Goal: Task Accomplishment & Management: Complete application form

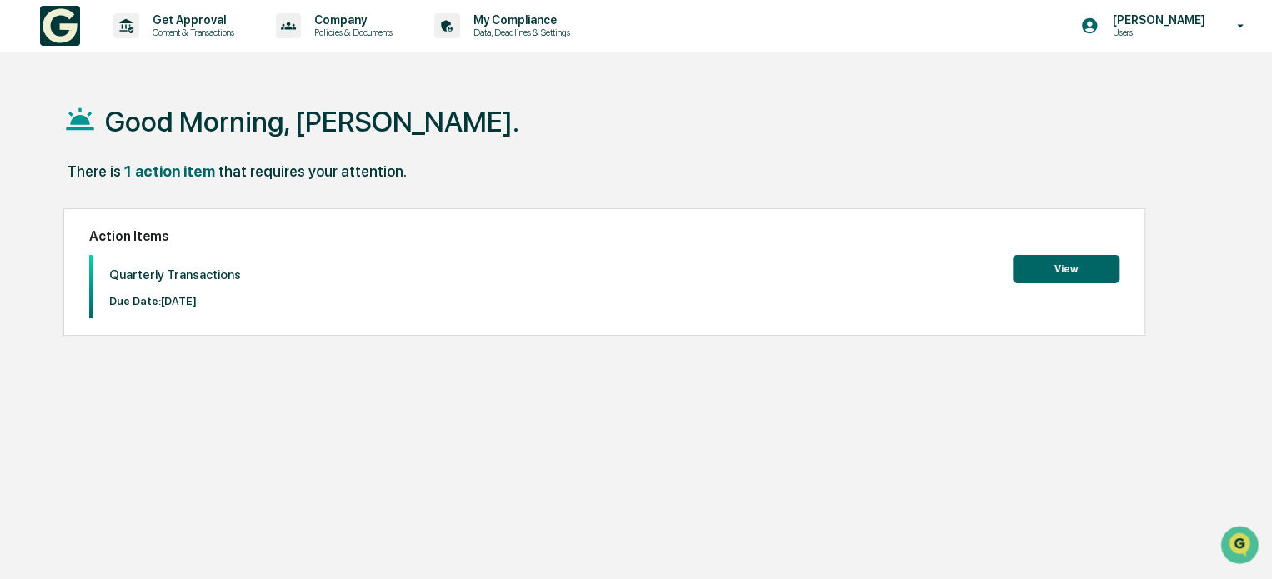
click at [1057, 270] on button "View" at bounding box center [1065, 269] width 107 height 28
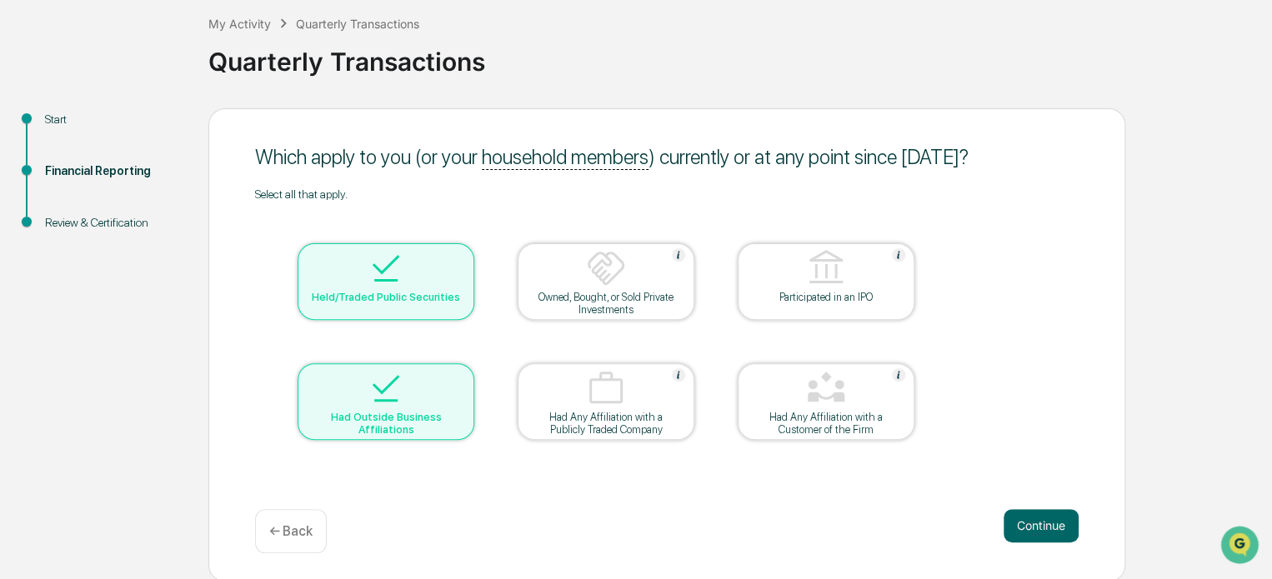
scroll to position [91, 0]
click at [1039, 523] on button "Continue" at bounding box center [1040, 524] width 75 height 33
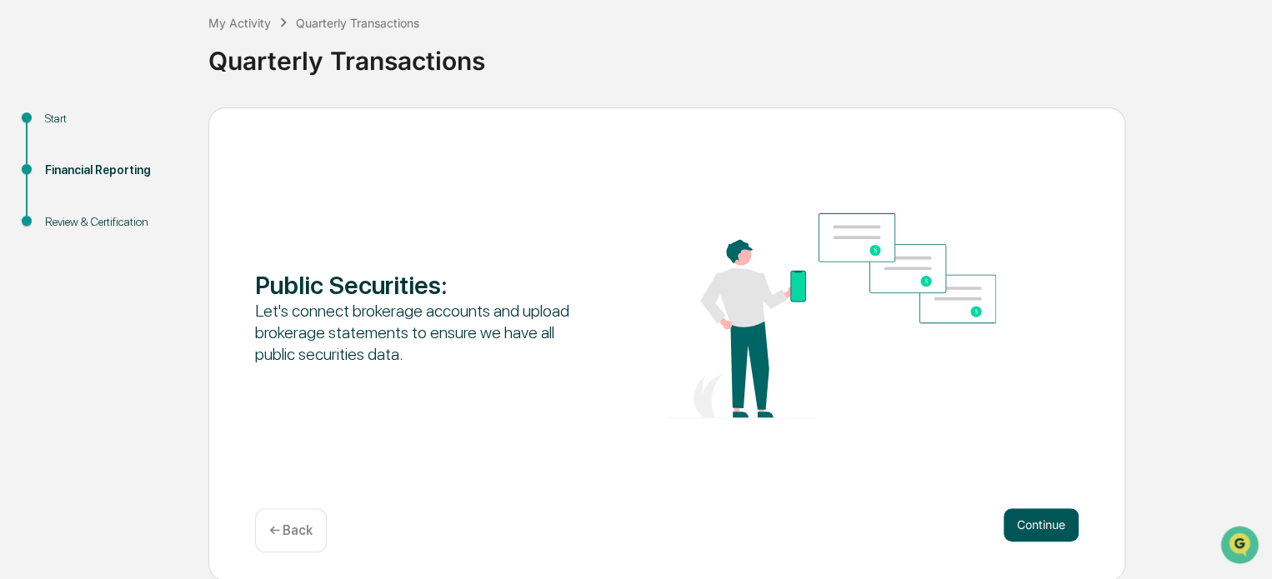
click at [1043, 522] on button "Continue" at bounding box center [1040, 524] width 75 height 33
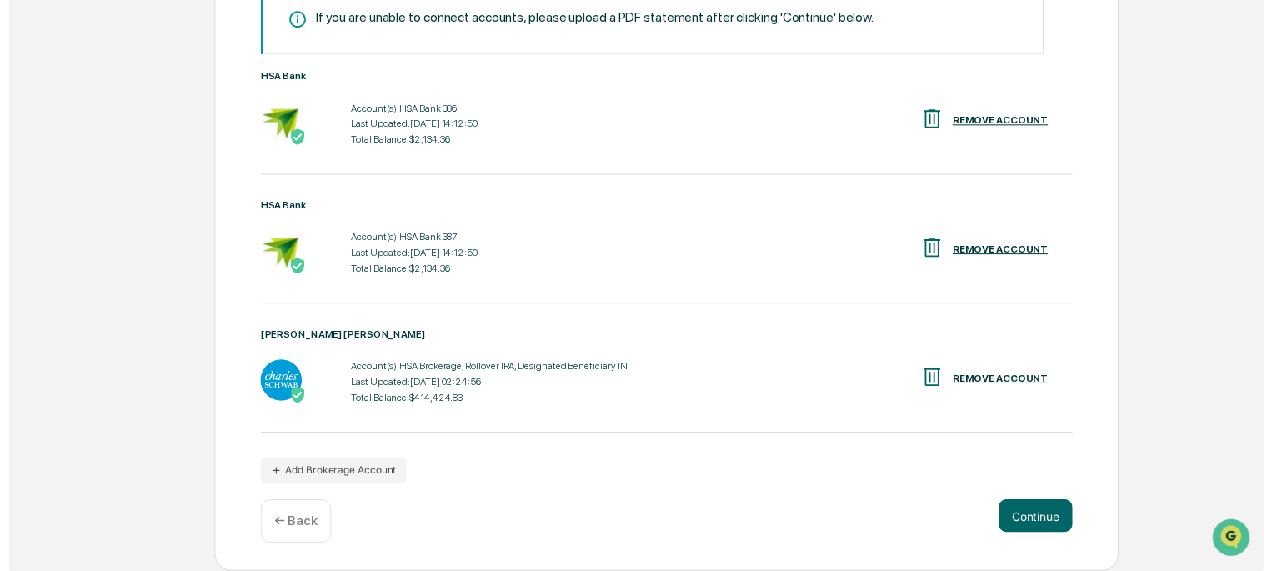
scroll to position [327, 0]
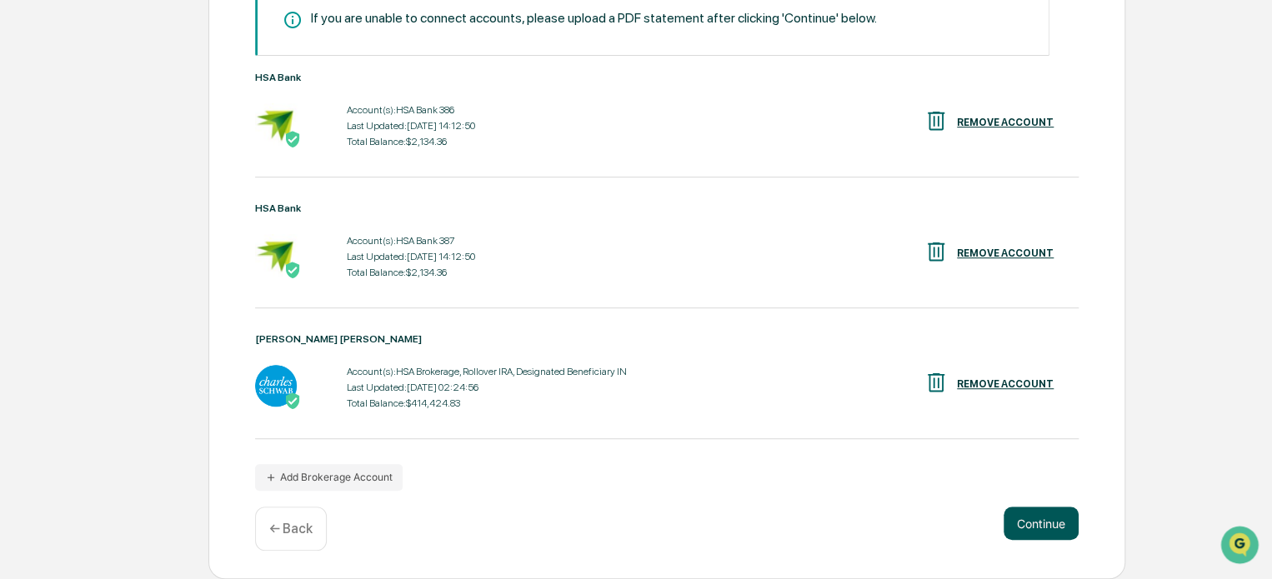
click at [1043, 530] on button "Continue" at bounding box center [1040, 523] width 75 height 33
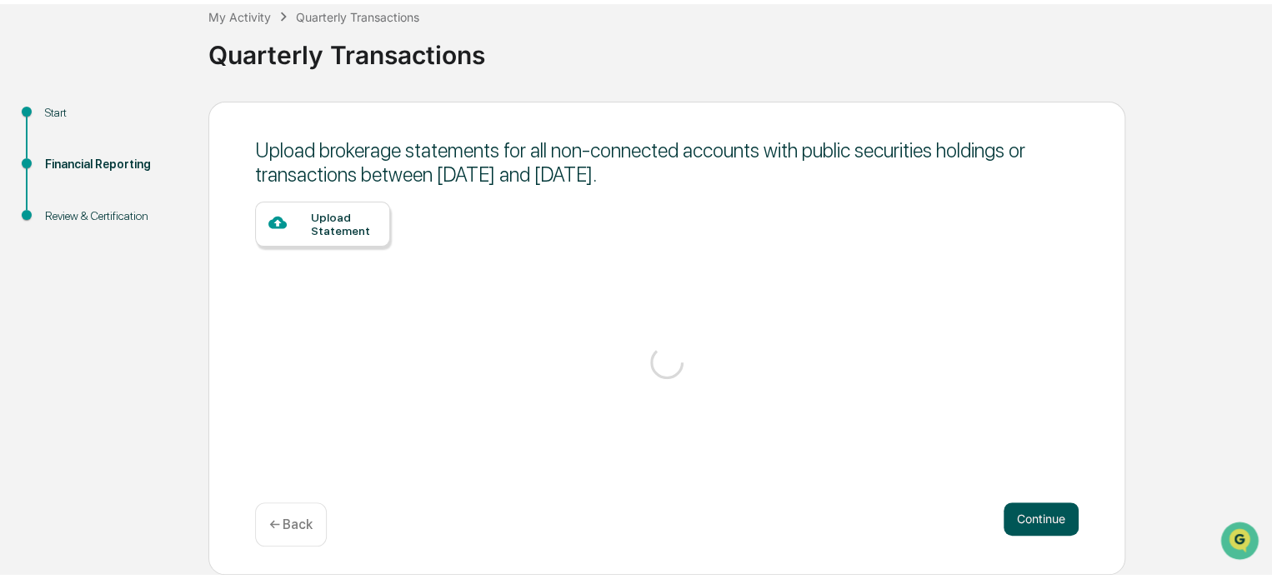
scroll to position [91, 0]
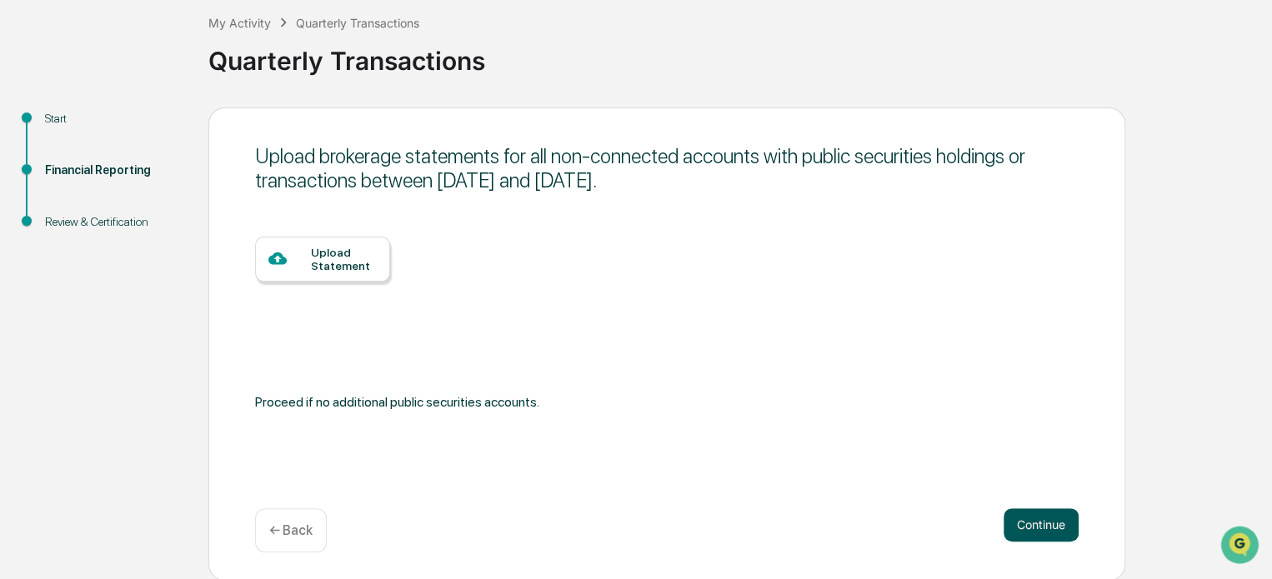
click at [1042, 519] on button "Continue" at bounding box center [1040, 524] width 75 height 33
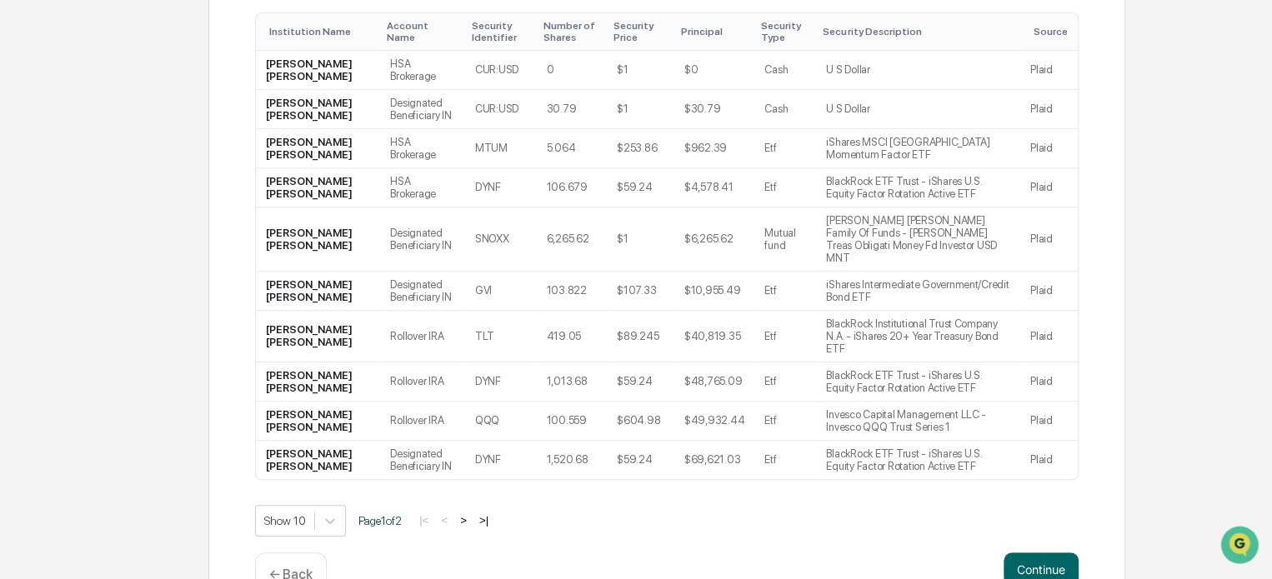
scroll to position [347, 0]
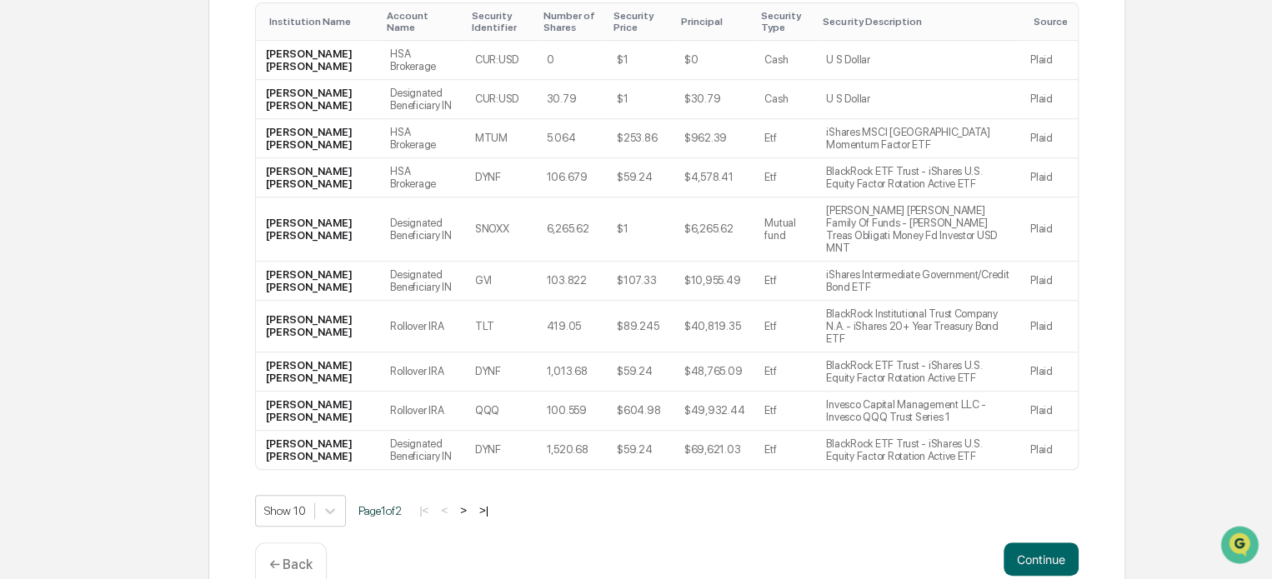
click at [472, 503] on button ">" at bounding box center [463, 510] width 17 height 14
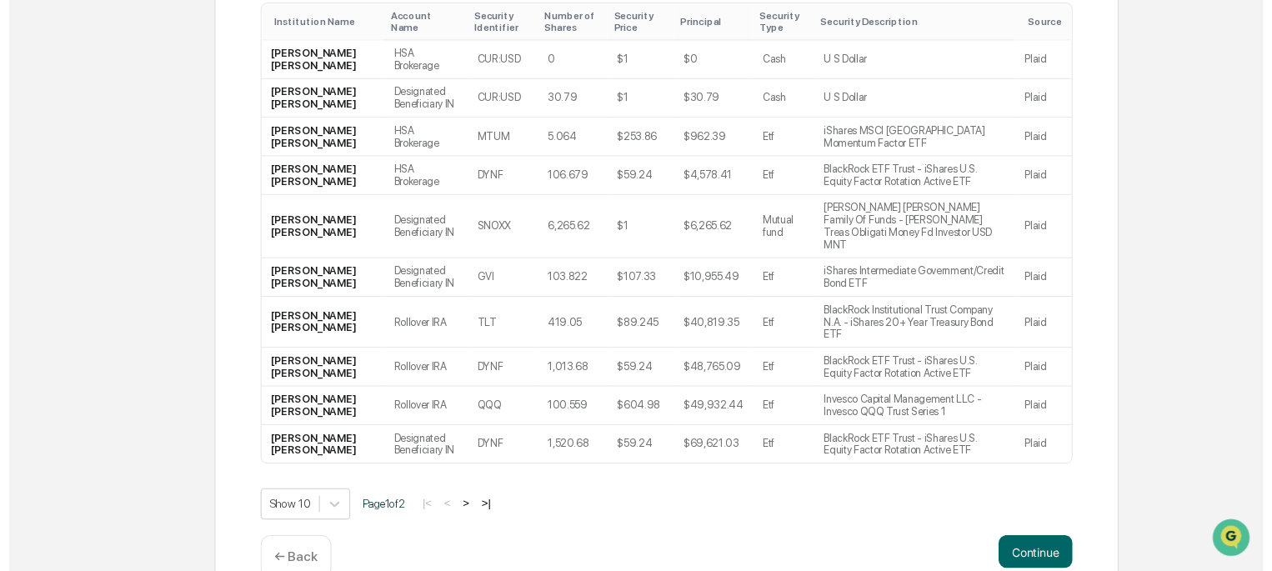
scroll to position [150, 0]
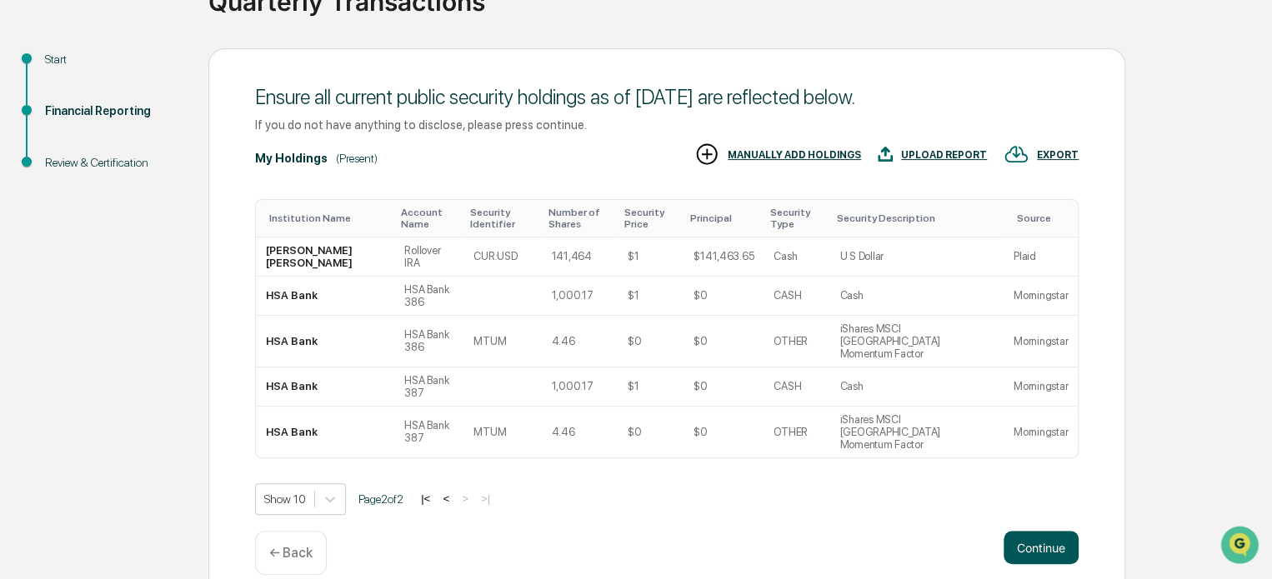
click at [1043, 531] on button "Continue" at bounding box center [1040, 547] width 75 height 33
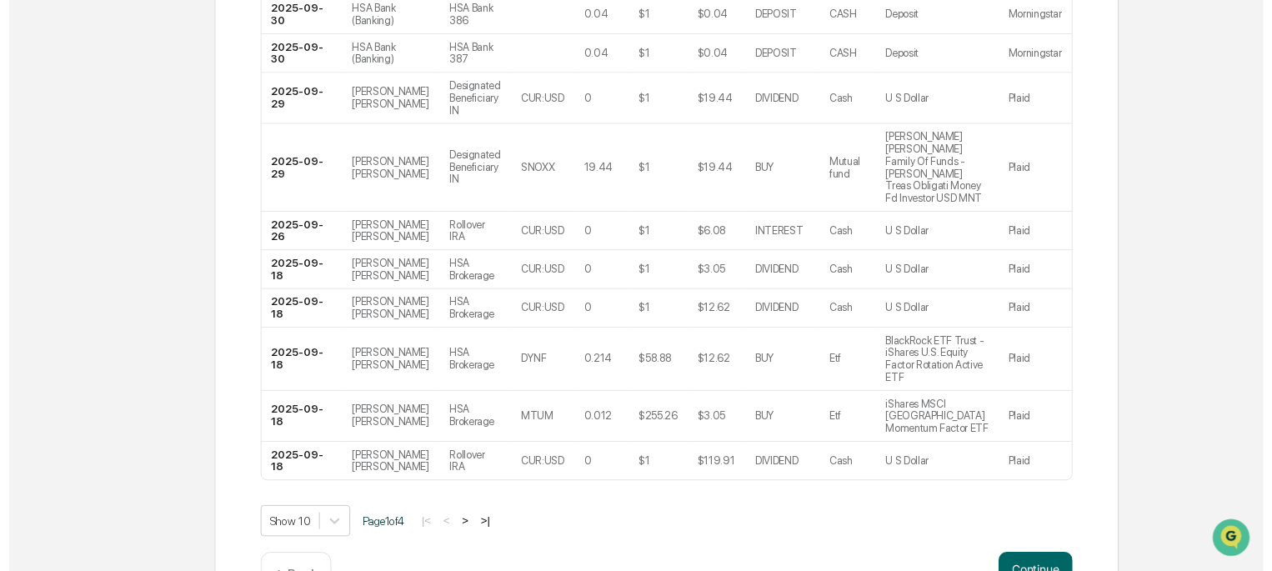
scroll to position [384, 0]
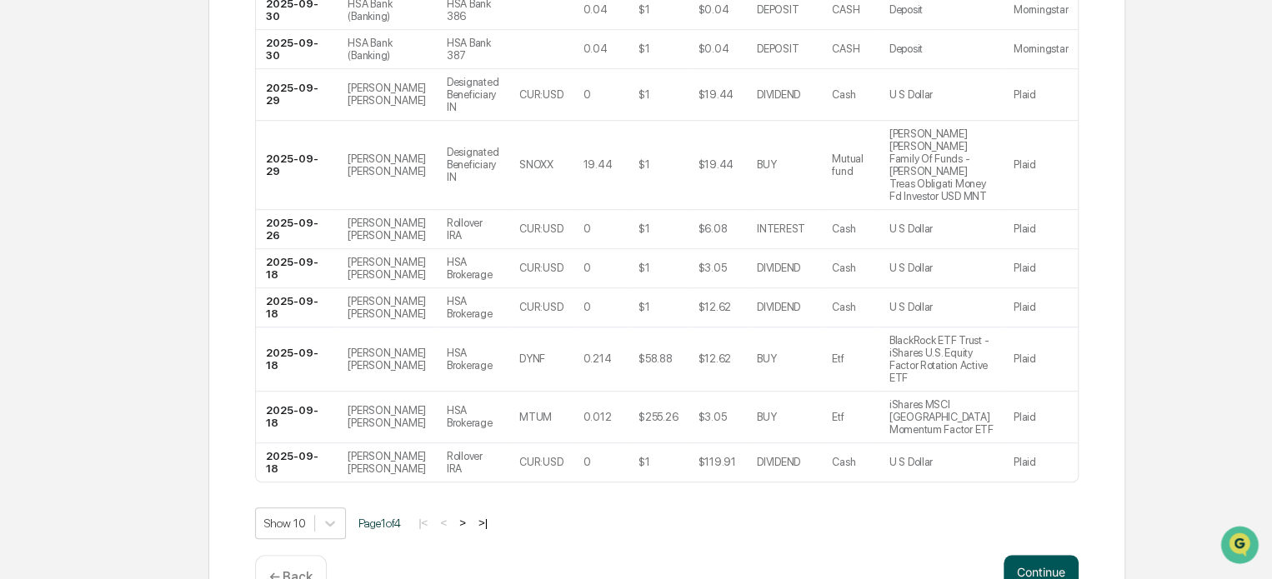
click at [1042, 555] on button "Continue" at bounding box center [1040, 571] width 75 height 33
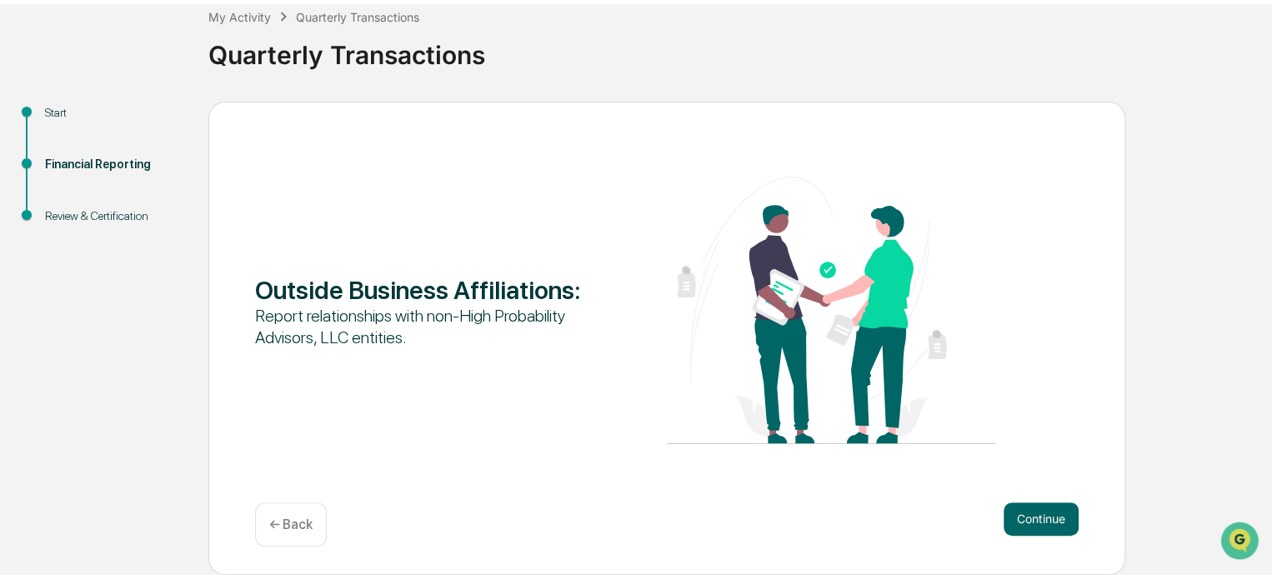
scroll to position [91, 0]
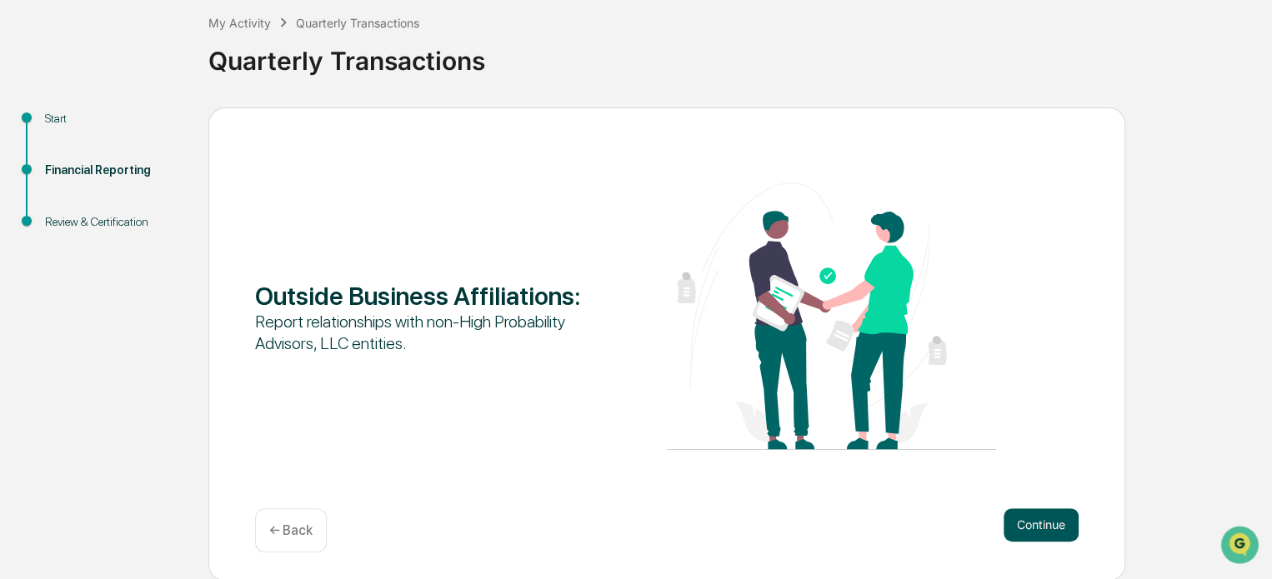
click at [1029, 523] on button "Continue" at bounding box center [1040, 524] width 75 height 33
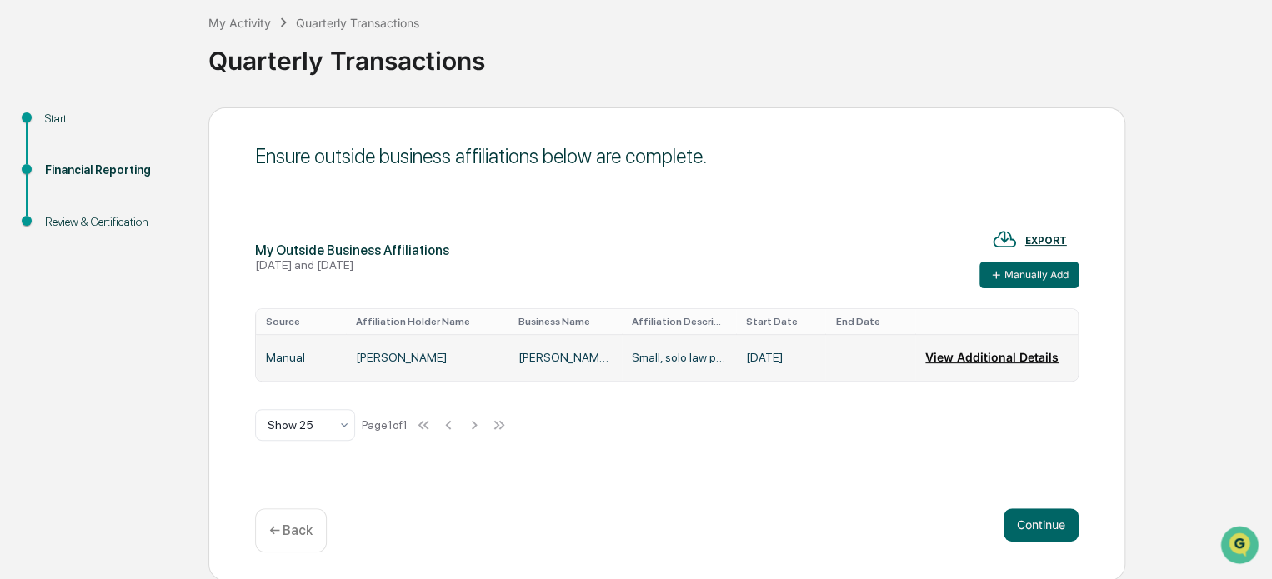
click at [1015, 357] on button "View Additional Details" at bounding box center [991, 357] width 133 height 33
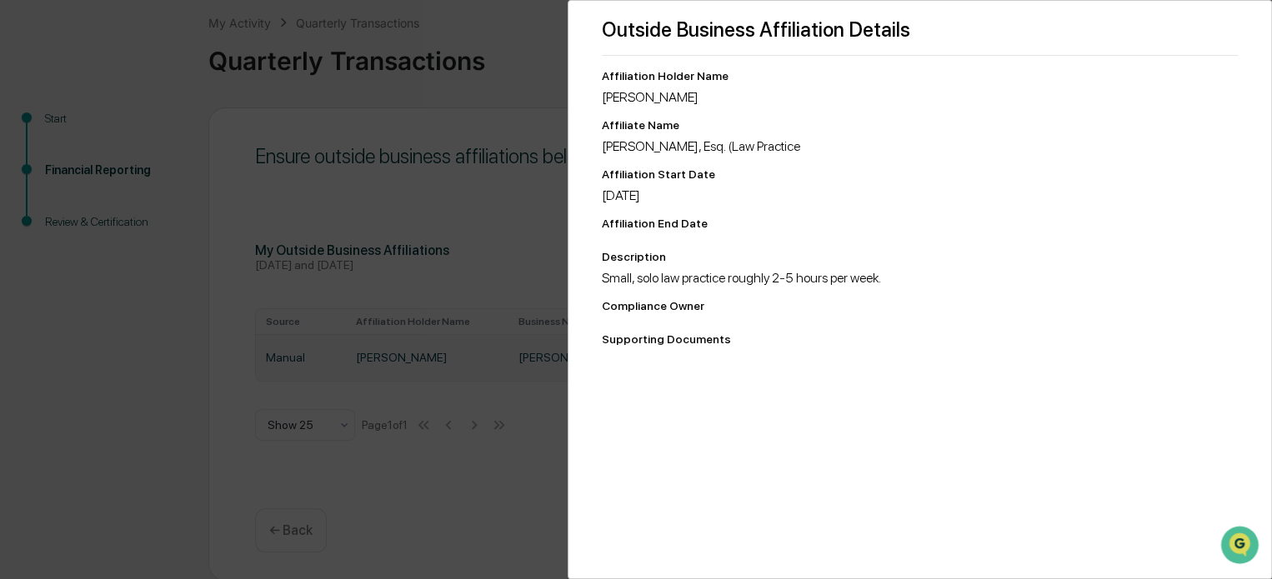
click at [447, 125] on div "Outside Business Affiliation Details Affiliation Holder Name [PERSON_NAME] Affi…" at bounding box center [636, 289] width 1272 height 579
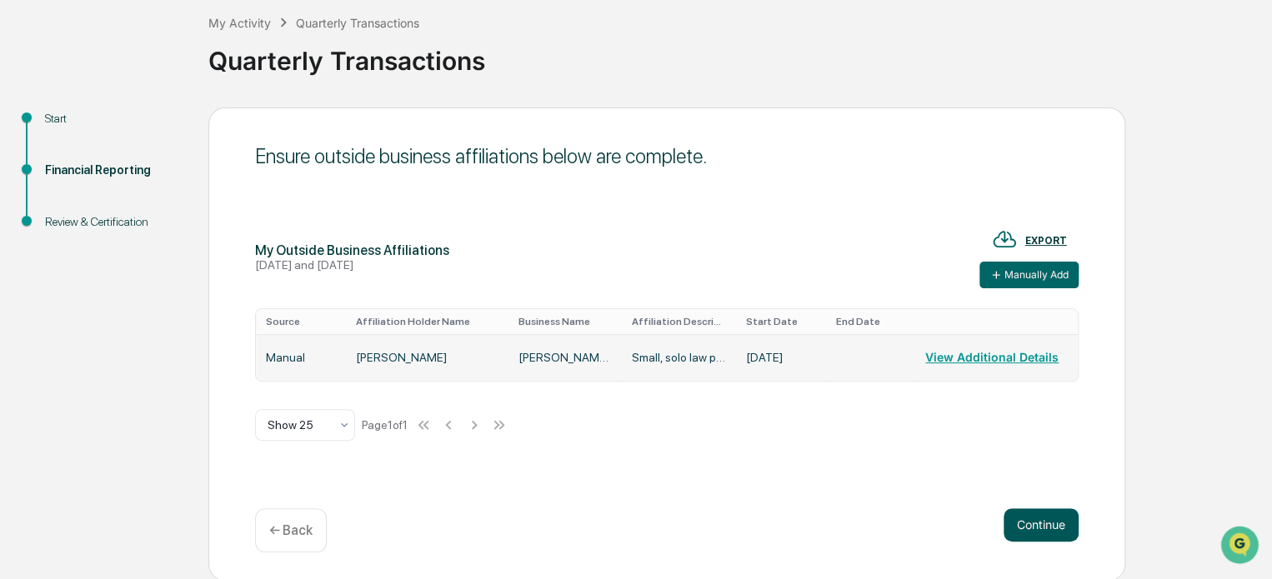
click at [1037, 527] on button "Continue" at bounding box center [1040, 524] width 75 height 33
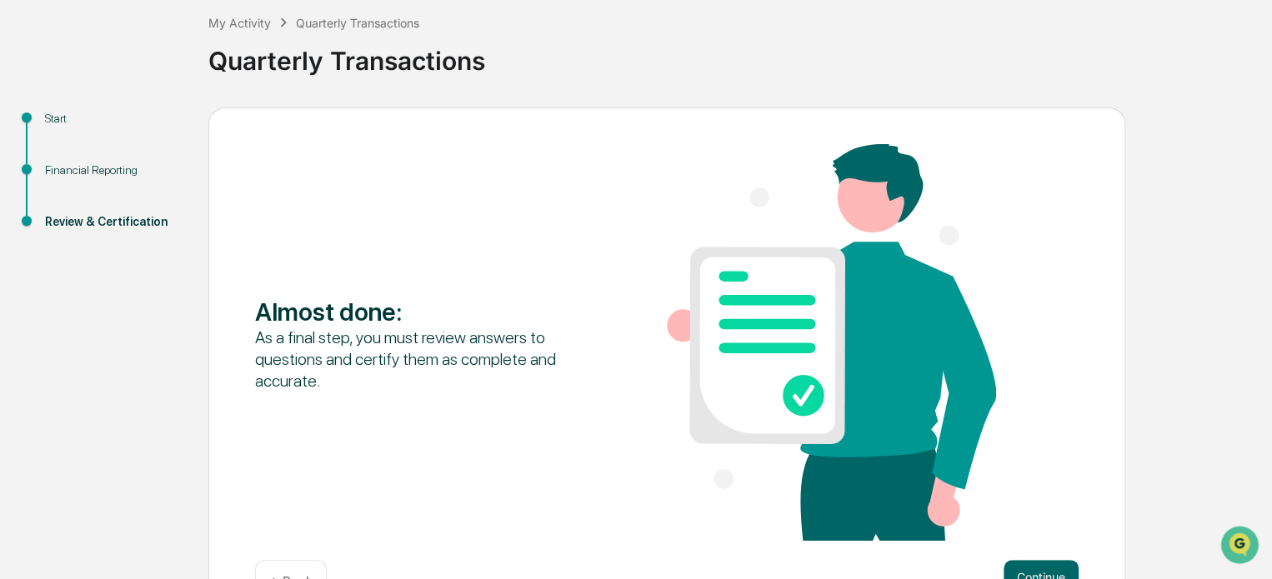
scroll to position [143, 0]
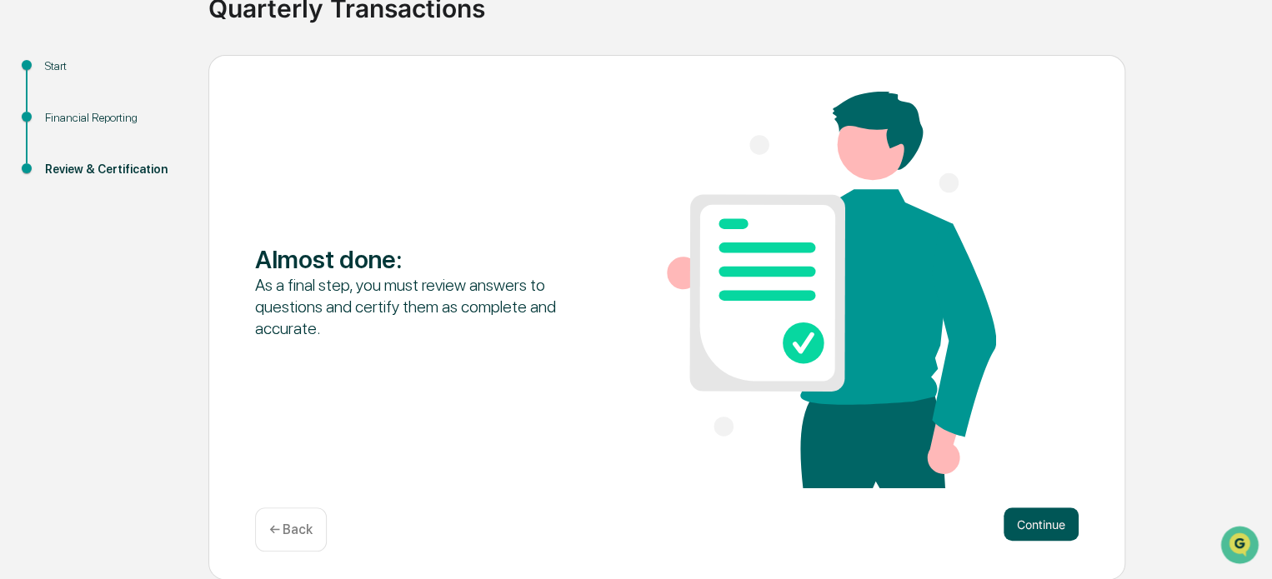
click at [1052, 524] on button "Continue" at bounding box center [1040, 523] width 75 height 33
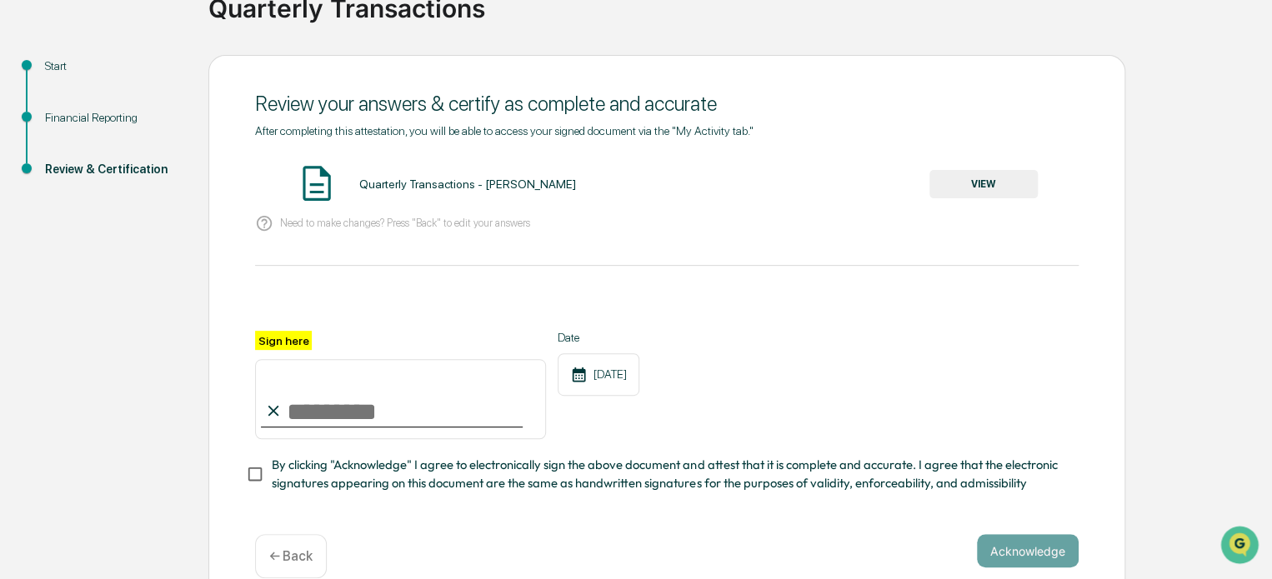
click at [299, 415] on input "Sign here" at bounding box center [400, 399] width 291 height 80
type input "**********"
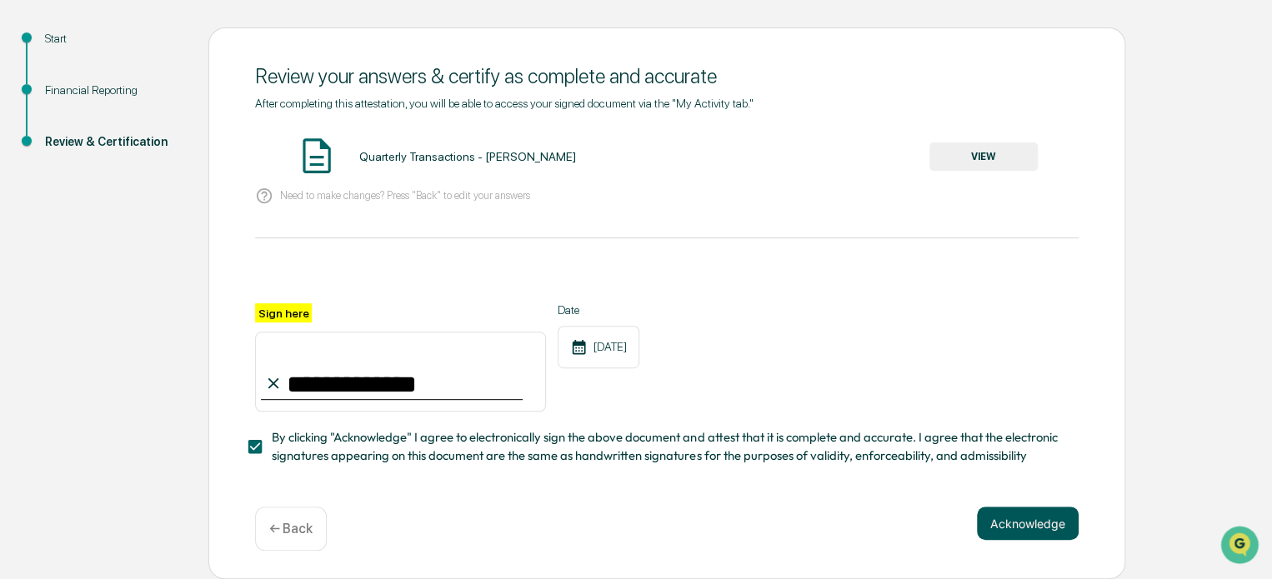
click at [1045, 526] on button "Acknowledge" at bounding box center [1028, 523] width 102 height 33
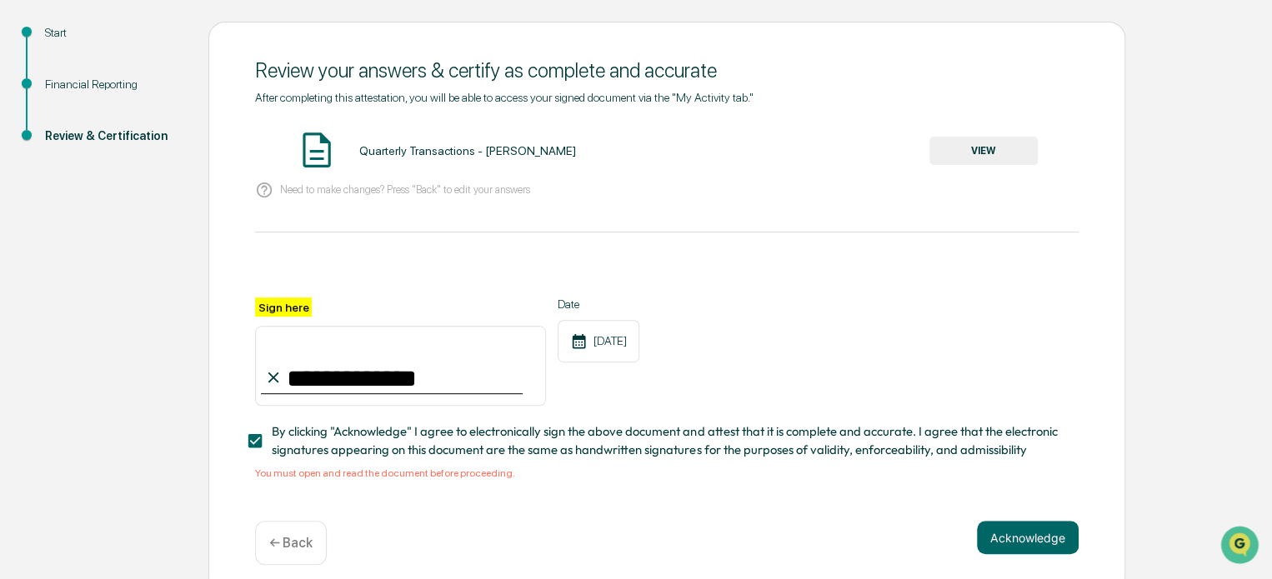
scroll to position [197, 0]
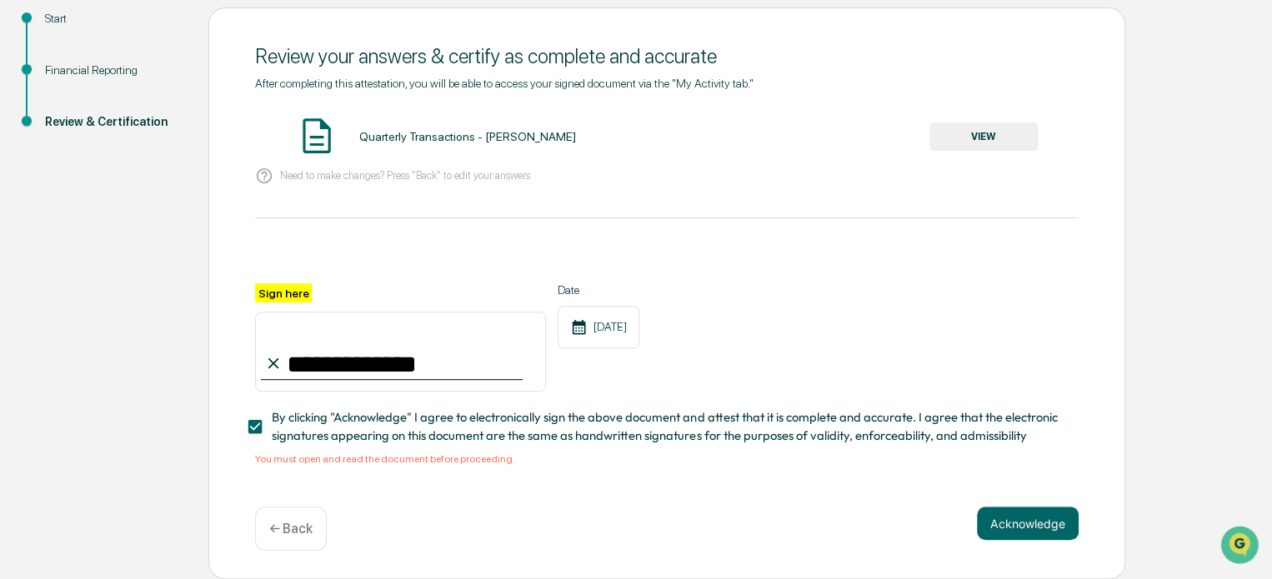
click at [993, 126] on button "VIEW" at bounding box center [983, 136] width 108 height 28
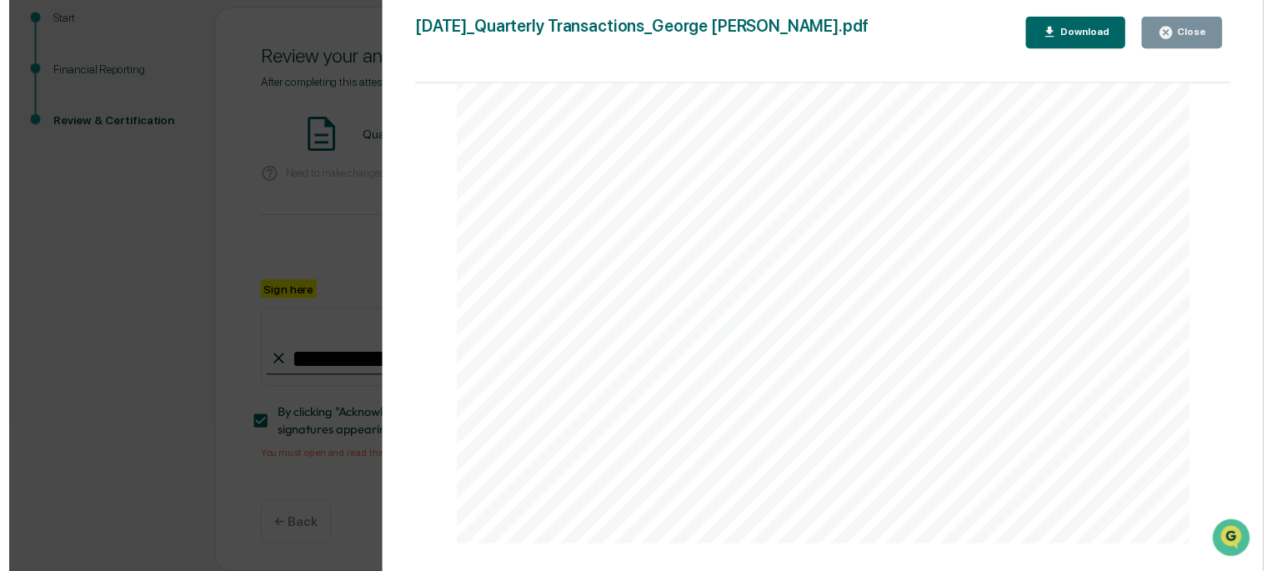
scroll to position [330, 0]
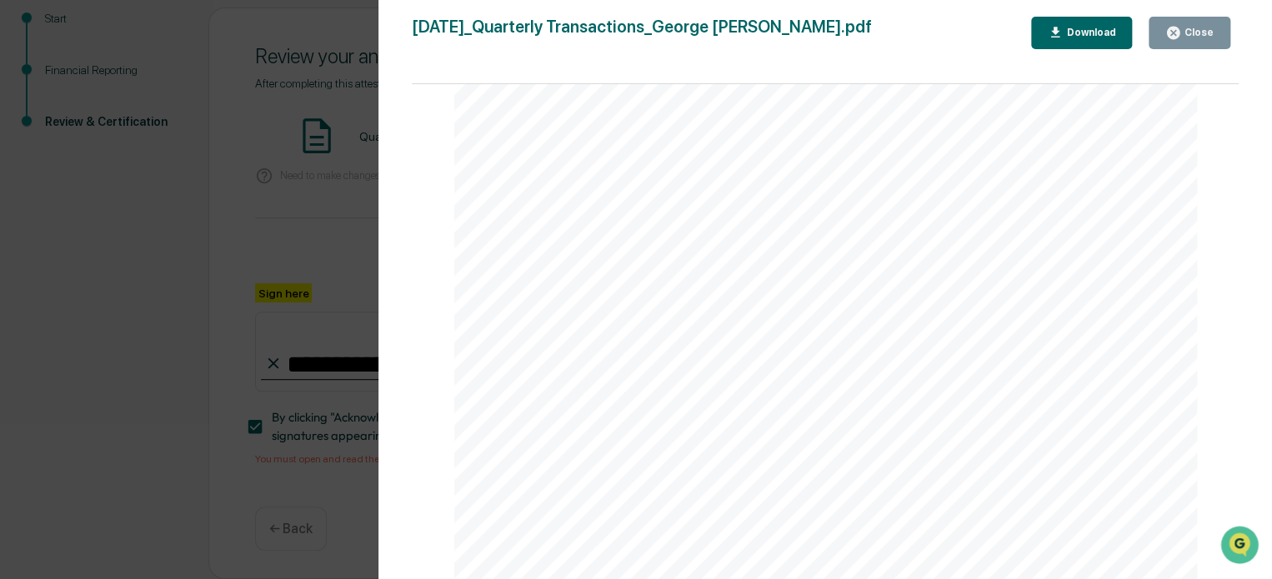
click at [1201, 39] on div "Close" at bounding box center [1189, 33] width 48 height 16
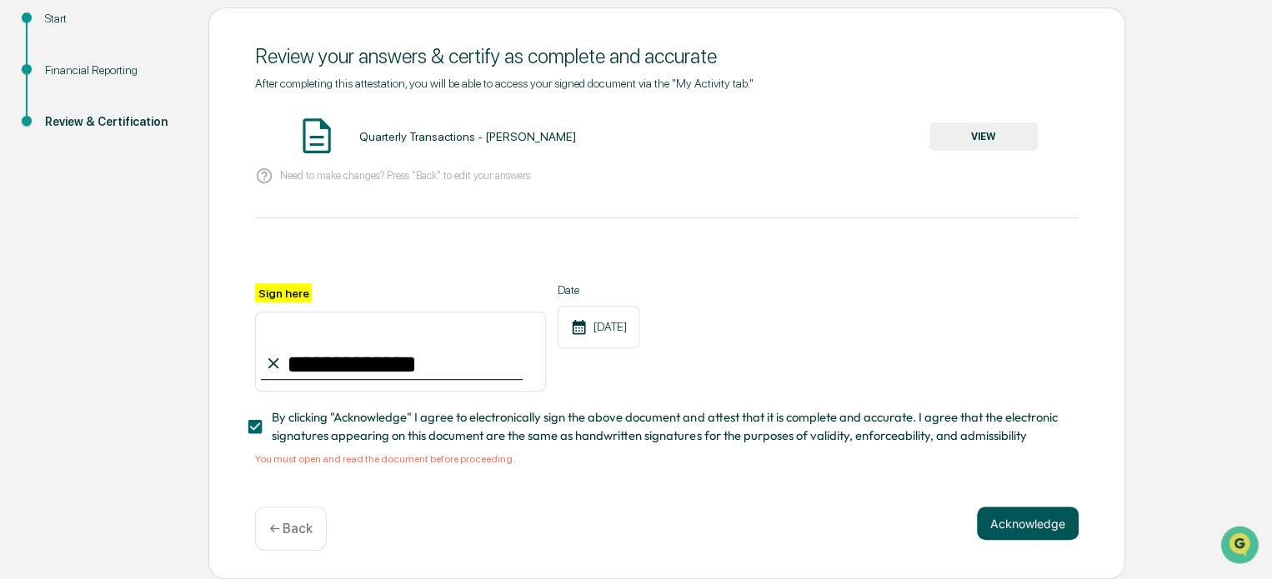
click at [1033, 532] on button "Acknowledge" at bounding box center [1028, 523] width 102 height 33
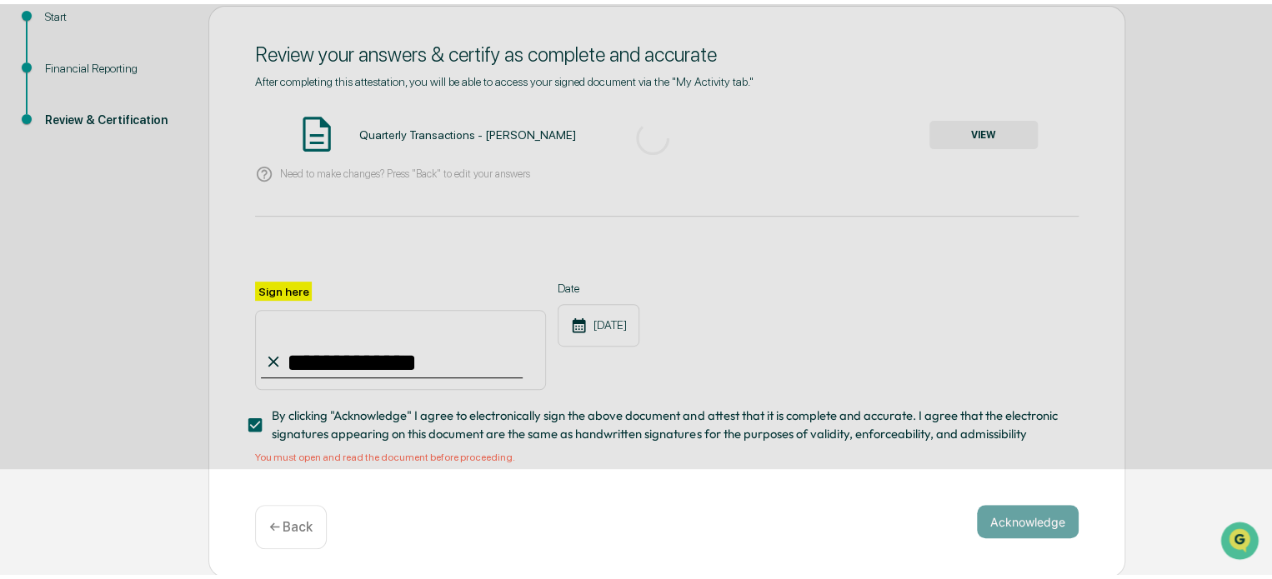
scroll to position [91, 0]
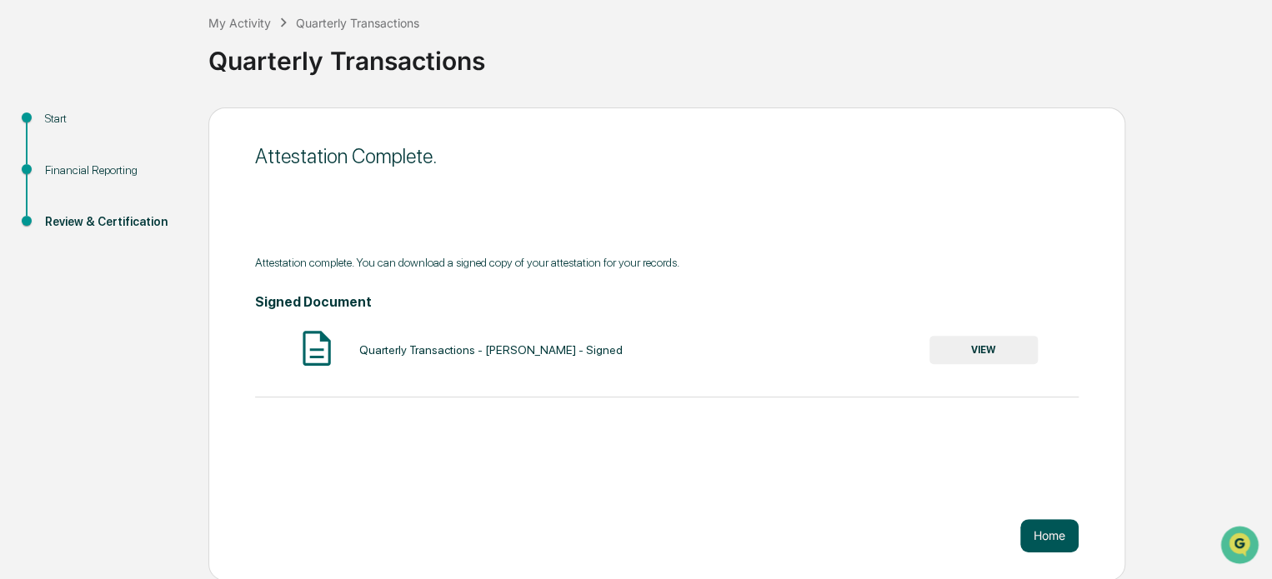
click at [1047, 531] on button "Home" at bounding box center [1049, 535] width 58 height 33
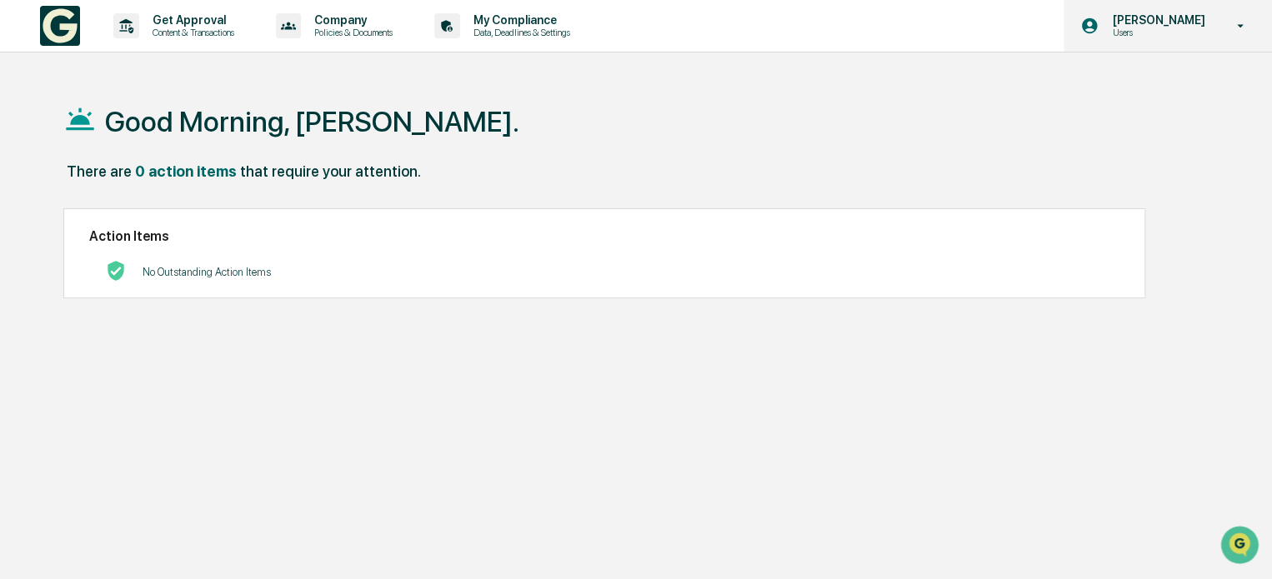
click at [1235, 32] on icon at bounding box center [1240, 26] width 29 height 16
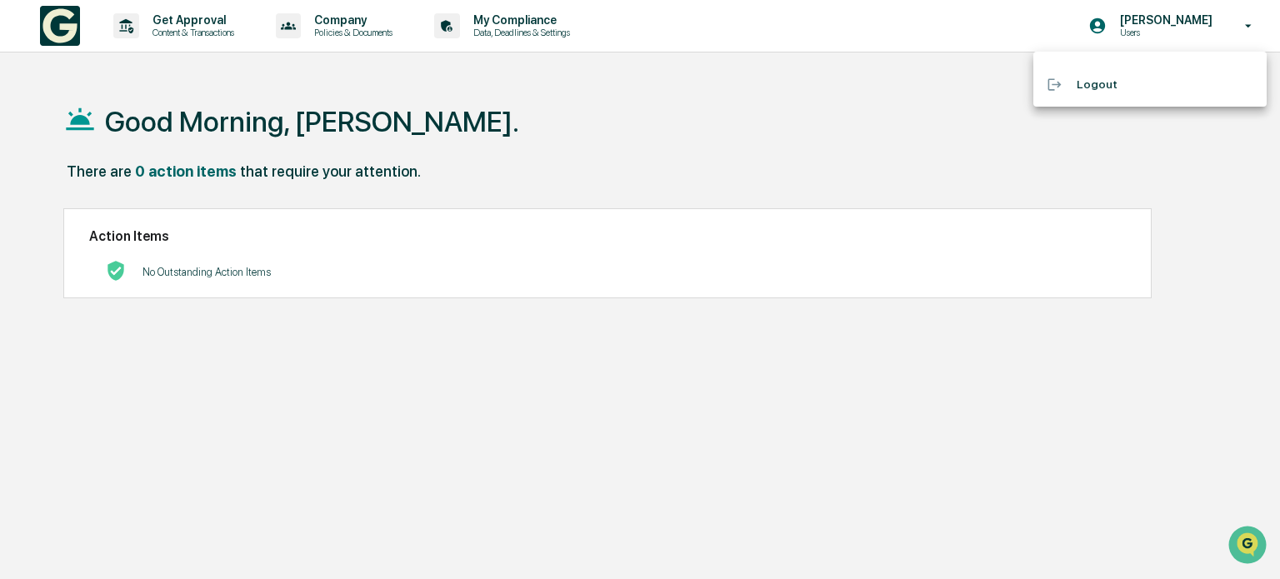
click at [1115, 81] on li "Logout" at bounding box center [1149, 84] width 233 height 31
